Goal: Task Accomplishment & Management: Manage account settings

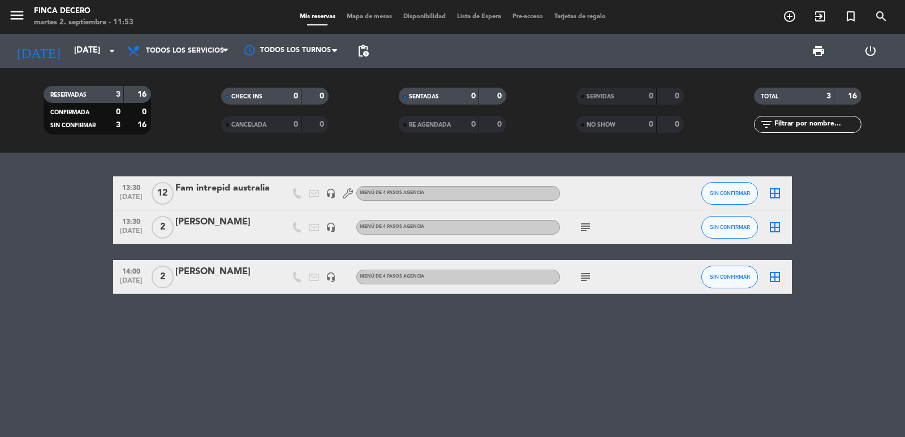
click at [258, 162] on div "13:30 [DATE] Fam intrepid australia headset_mic MENÚ DE 4 PASOS AGENCIA SIN CON…" at bounding box center [452, 295] width 905 height 284
click at [113, 56] on icon "arrow_drop_down" at bounding box center [112, 51] width 14 height 14
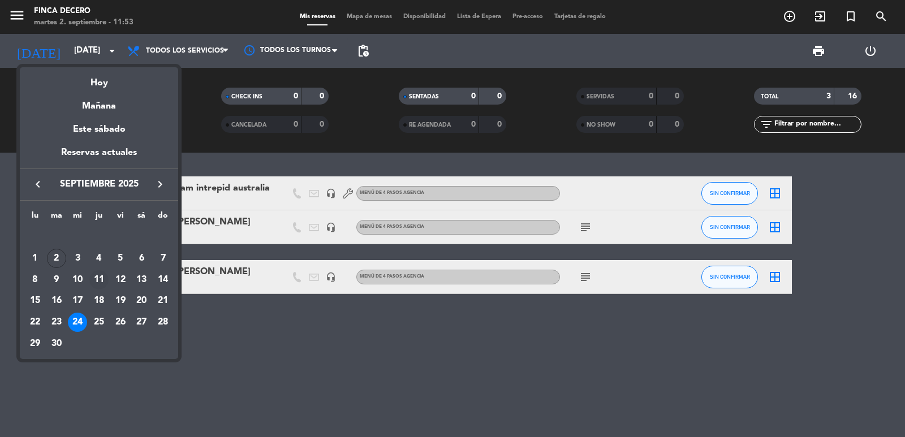
click at [94, 284] on div "11" at bounding box center [98, 279] width 19 height 19
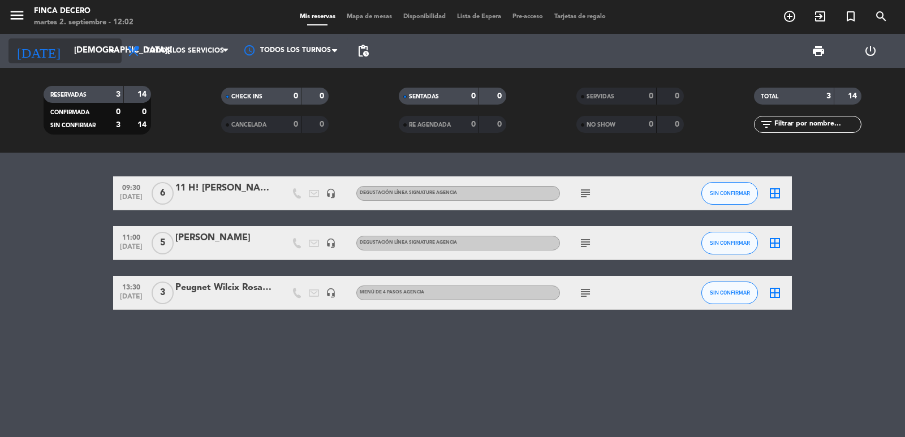
click at [106, 54] on icon "arrow_drop_down" at bounding box center [112, 51] width 14 height 14
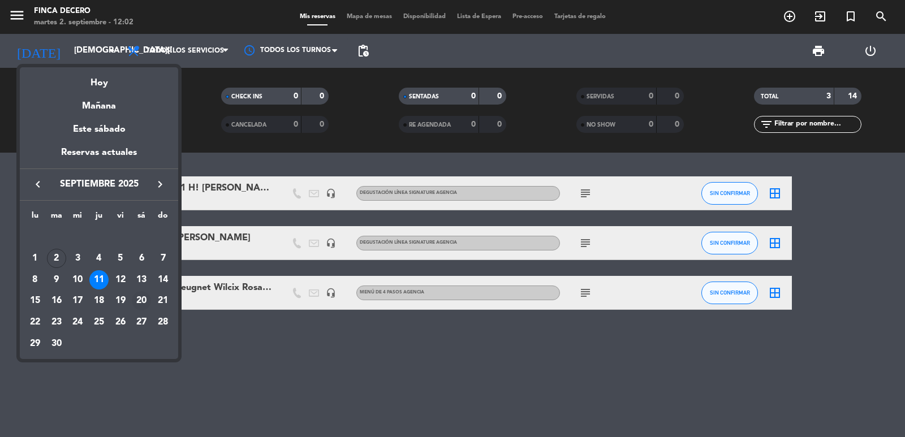
click at [140, 295] on div "20" at bounding box center [141, 300] width 19 height 19
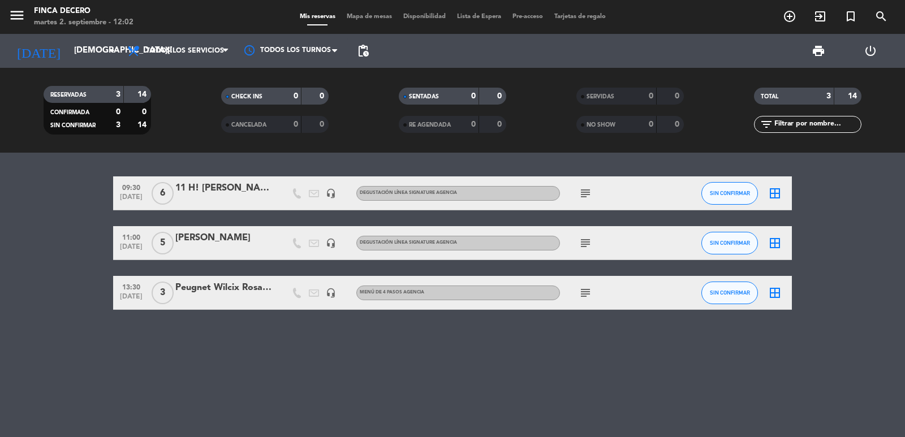
type input "[DATE]"
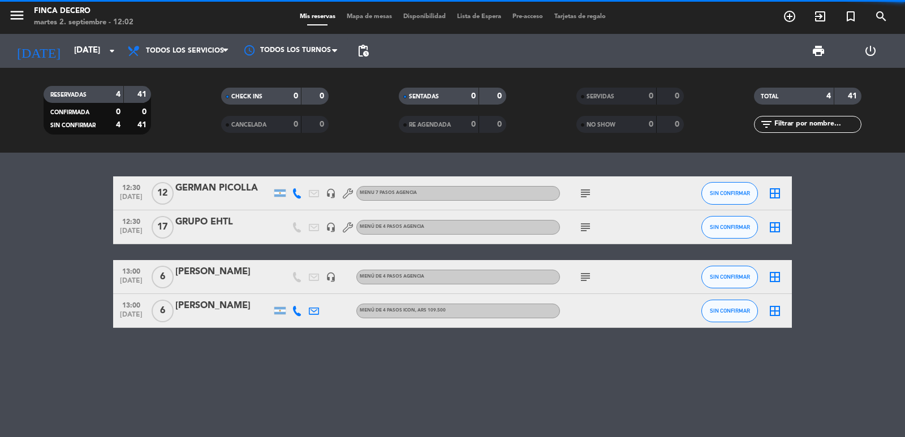
click at [215, 182] on div "GERMAN PICOLLA" at bounding box center [223, 188] width 96 height 15
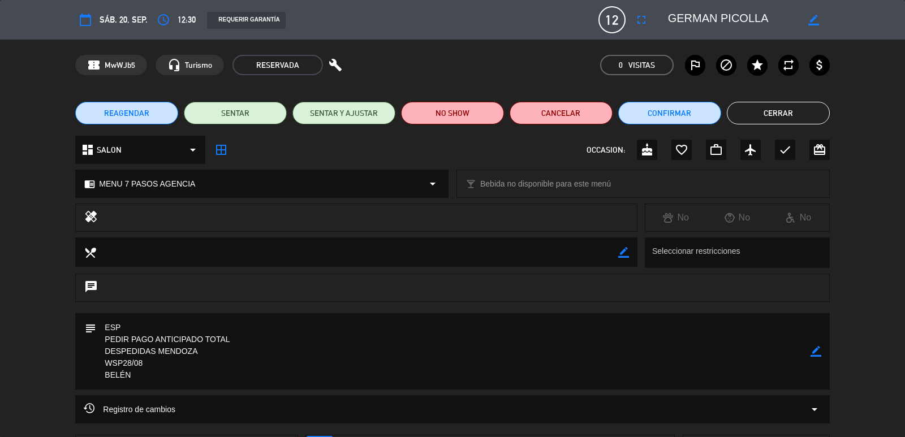
click at [817, 19] on icon "border_color" at bounding box center [813, 20] width 11 height 11
click at [644, 16] on icon "fullscreen" at bounding box center [641, 20] width 14 height 14
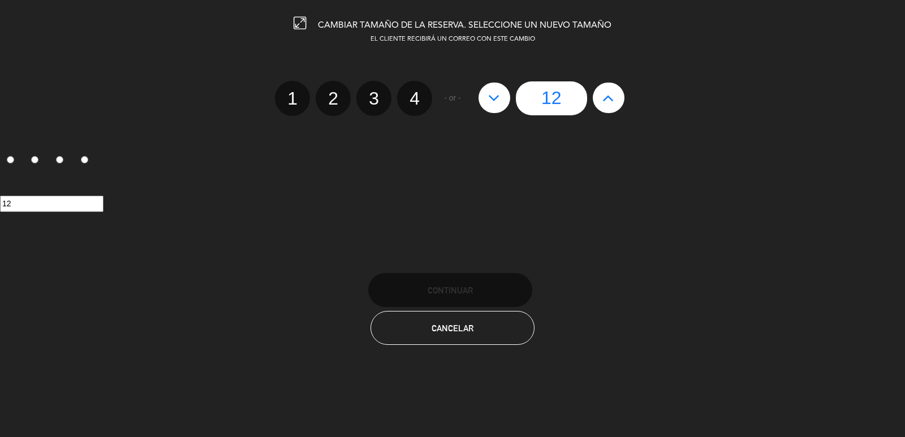
click at [614, 100] on icon at bounding box center [608, 98] width 12 height 18
type input "13"
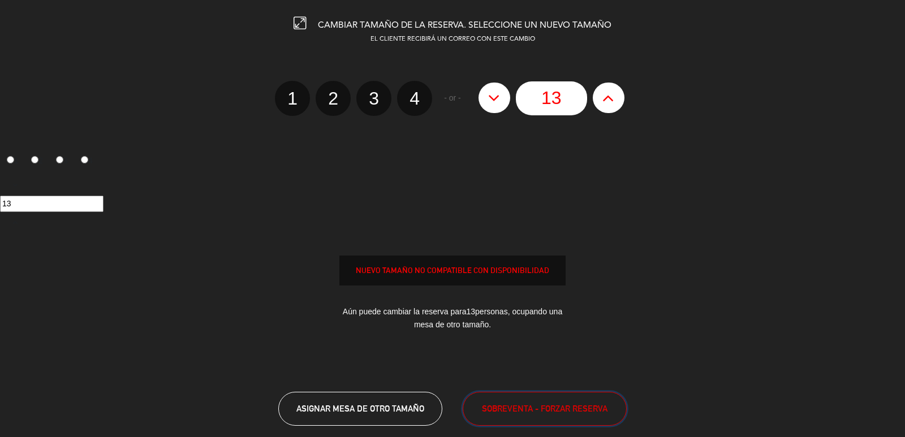
click at [565, 406] on span "SOBREVENTA - FORZAR RESERVA" at bounding box center [545, 408] width 126 height 13
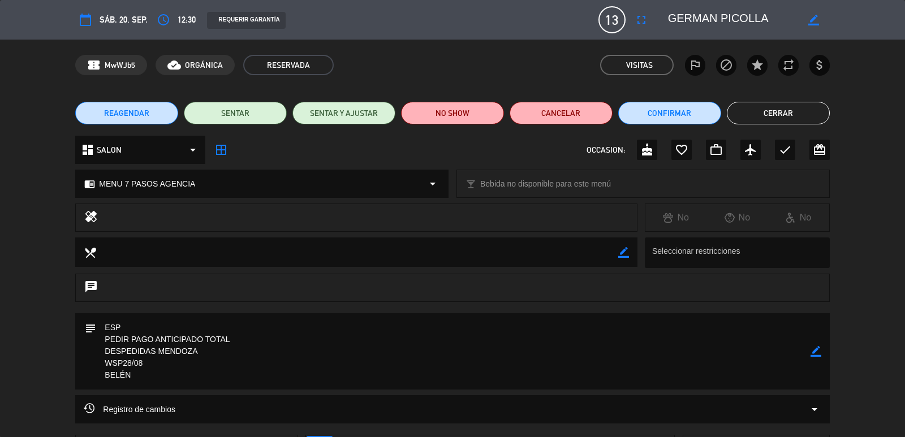
click at [802, 111] on button "Cerrar" at bounding box center [778, 113] width 103 height 23
